Goal: Information Seeking & Learning: Learn about a topic

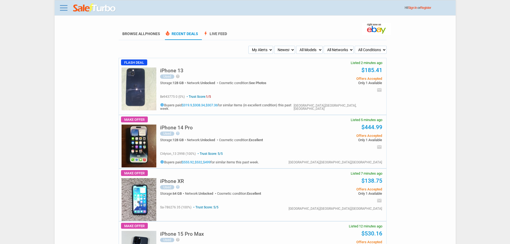
click at [265, 51] on select "My Alerts All Deals BIN Only w/ Offers Only" at bounding box center [260, 50] width 25 height 8
select select "flash_bin"
click at [249, 46] on select "My Alerts All Deals BIN Only w/ Offers Only" at bounding box center [260, 50] width 25 height 8
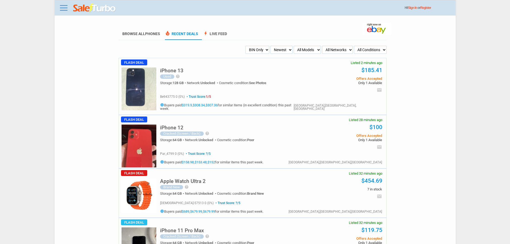
click at [252, 54] on select "My Alerts All Deals BIN Only w/ Offers Only" at bounding box center [257, 50] width 24 height 8
select select "all_deals"
click at [245, 46] on select "My Alerts All Deals BIN Only w/ Offers Only" at bounding box center [257, 50] width 24 height 8
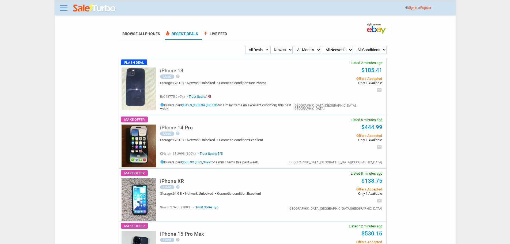
drag, startPoint x: 0, startPoint y: 0, endPoint x: 252, endPoint y: 51, distance: 256.7
click at [252, 51] on select "My Alerts All Deals BIN Only w/ Offers Only" at bounding box center [257, 50] width 24 height 8
select select "sent"
click at [245, 46] on select "My Alerts All Deals BIN Only w/ Offers Only" at bounding box center [257, 50] width 24 height 8
click at [251, 48] on select "My Alerts All Deals BIN Only w/ Offers Only" at bounding box center [256, 50] width 25 height 8
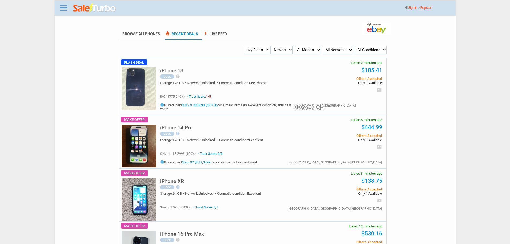
select select "flash_bin"
click at [245, 46] on select "My Alerts All Deals BIN Only w/ Offers Only" at bounding box center [256, 50] width 25 height 8
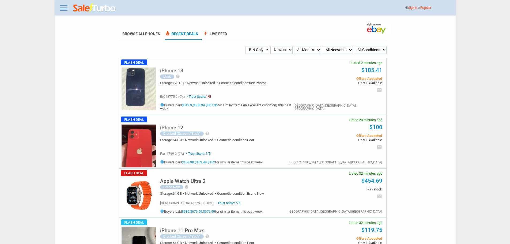
click at [283, 60] on div "iPhone 13 Used help With a vibrant 6.1-inch screen and a stunning blue color, t…" at bounding box center [271, 74] width 222 height 33
click at [281, 50] on select "Newest Oldest Sold Fastest Savvy Buyers Price (Low - High) Price (High - Low)" at bounding box center [281, 50] width 22 height 8
select select "oldest"
click at [272, 46] on select "Newest Oldest Sold Fastest Savvy Buyers Price (Low - High) Price (High - Low)" at bounding box center [281, 50] width 22 height 8
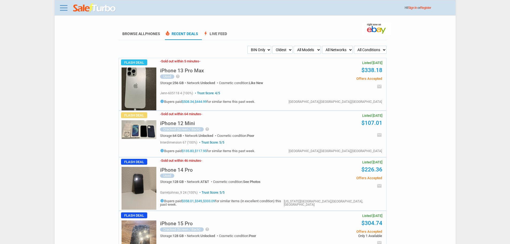
click at [480, 92] on body "Menu Toggle Dark Mode Create Free Account / Login Browse All Phones Recent Deal…" at bounding box center [255, 122] width 510 height 244
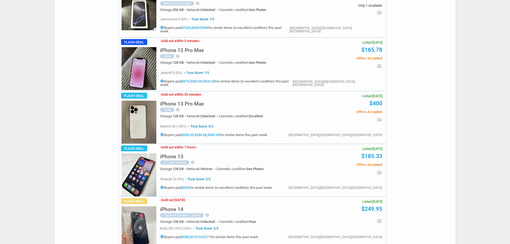
scroll to position [587, 0]
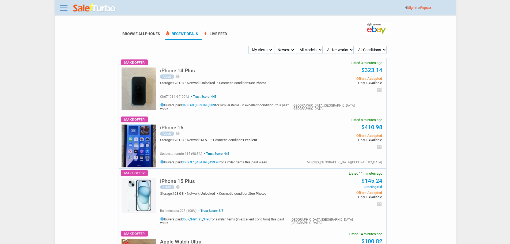
drag, startPoint x: 258, startPoint y: 49, endPoint x: 261, endPoint y: 53, distance: 4.3
click at [258, 49] on select "My Alerts All Deals BIN Only w/ Offers Only" at bounding box center [260, 50] width 25 height 8
select select "flash_bin"
click at [249, 46] on select "My Alerts All Deals BIN Only w/ Offers Only" at bounding box center [260, 50] width 25 height 8
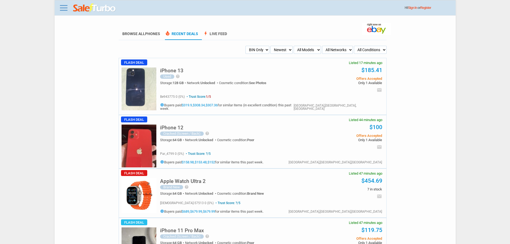
click at [256, 52] on select "My Alerts All Deals BIN Only w/ Offers Only" at bounding box center [257, 50] width 24 height 8
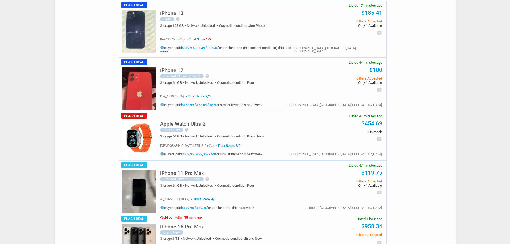
scroll to position [134, 0]
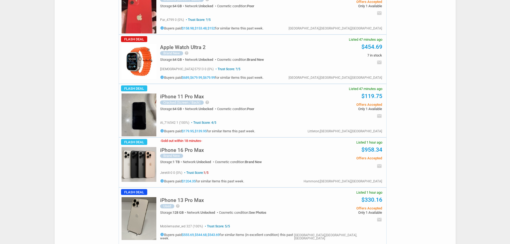
click at [193, 94] on h5 "iPhone 11 Pro Max" at bounding box center [182, 96] width 44 height 5
click at [160, 95] on link "iPhone 11 Pro Max" at bounding box center [182, 97] width 44 height 4
